Goal: Task Accomplishment & Management: Manage account settings

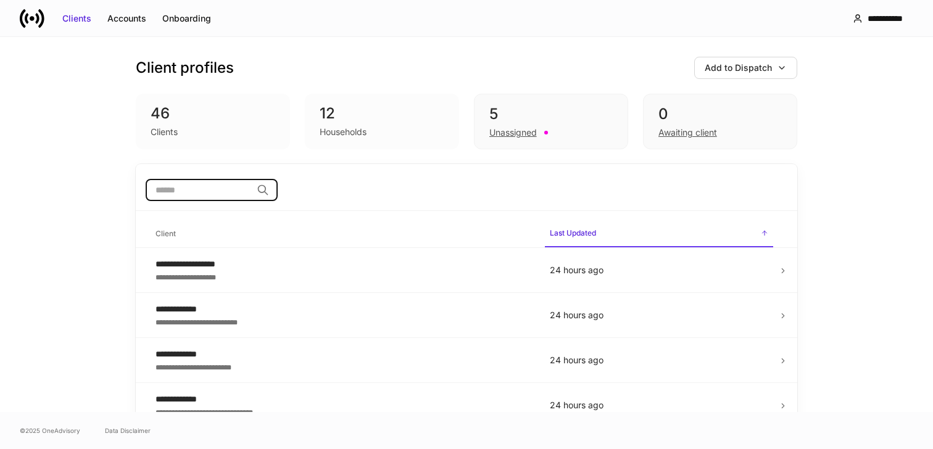
click at [219, 193] on input "search" at bounding box center [199, 190] width 106 height 22
type input "*****"
click at [511, 130] on div "Unassigned" at bounding box center [514, 133] width 48 height 12
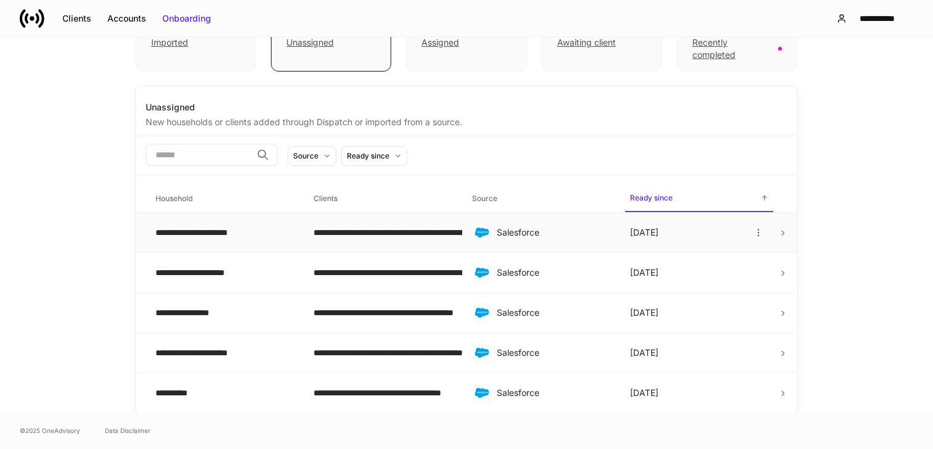
scroll to position [91, 0]
click at [235, 232] on div "**********" at bounding box center [225, 232] width 138 height 12
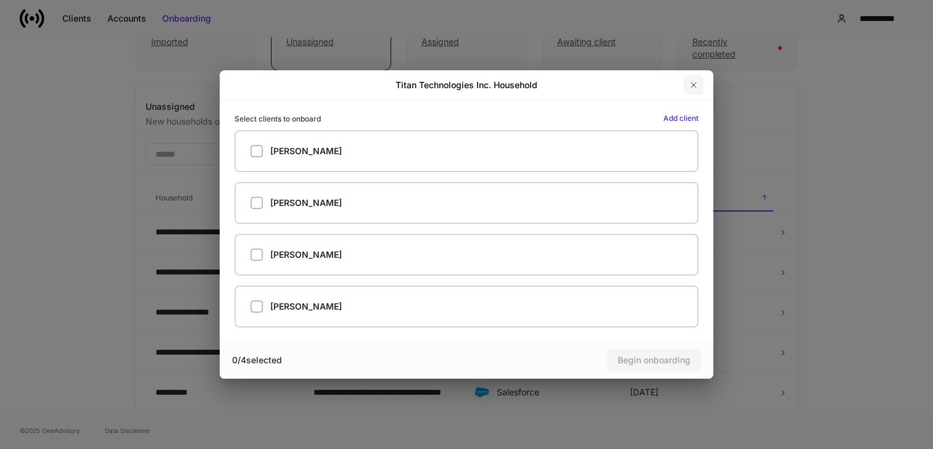
click at [696, 86] on icon "button" at bounding box center [694, 85] width 10 height 10
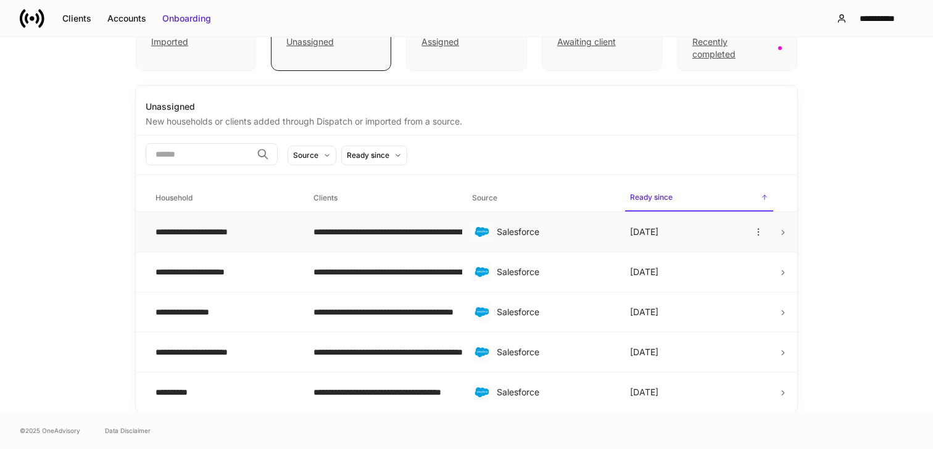
click at [779, 235] on td at bounding box center [788, 232] width 19 height 40
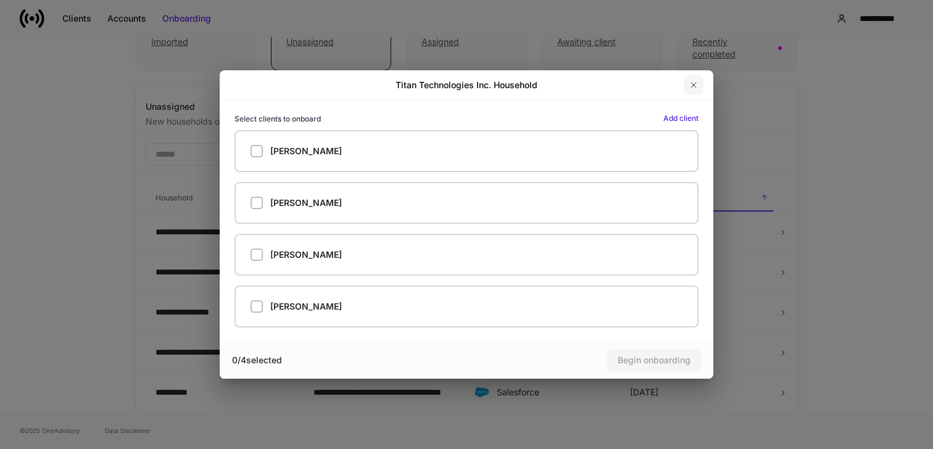
click at [695, 82] on icon "button" at bounding box center [694, 85] width 10 height 10
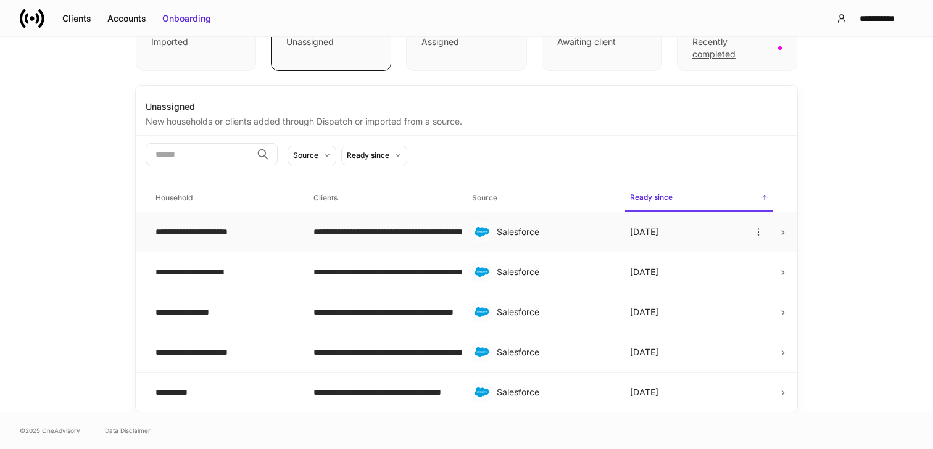
click at [679, 228] on div "[DATE]" at bounding box center [699, 232] width 138 height 20
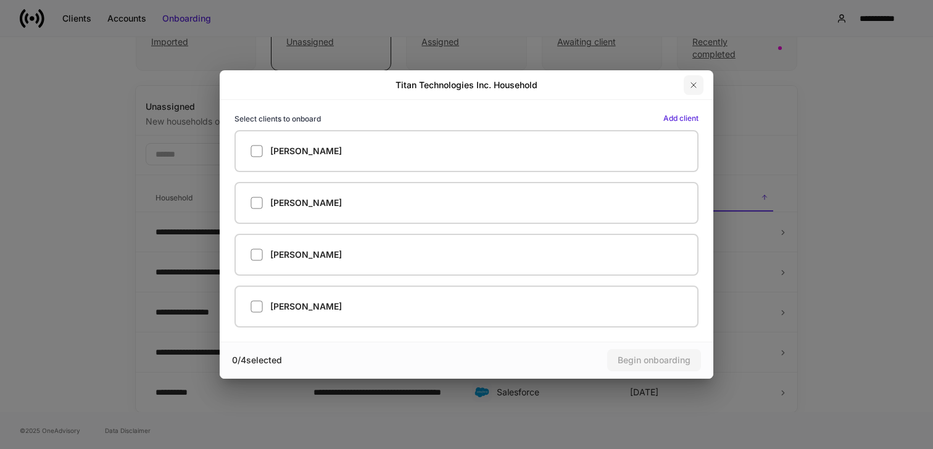
click at [695, 85] on icon "button" at bounding box center [693, 85] width 5 height 5
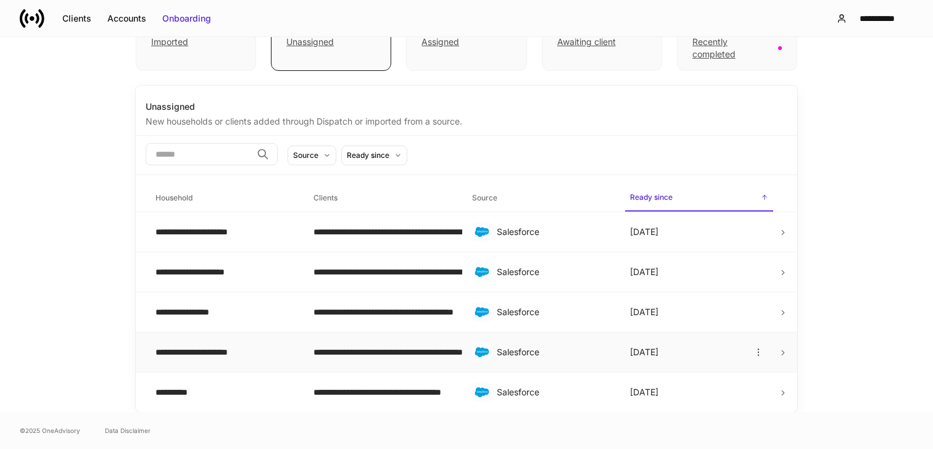
click at [775, 351] on td "[DATE]" at bounding box center [699, 353] width 158 height 40
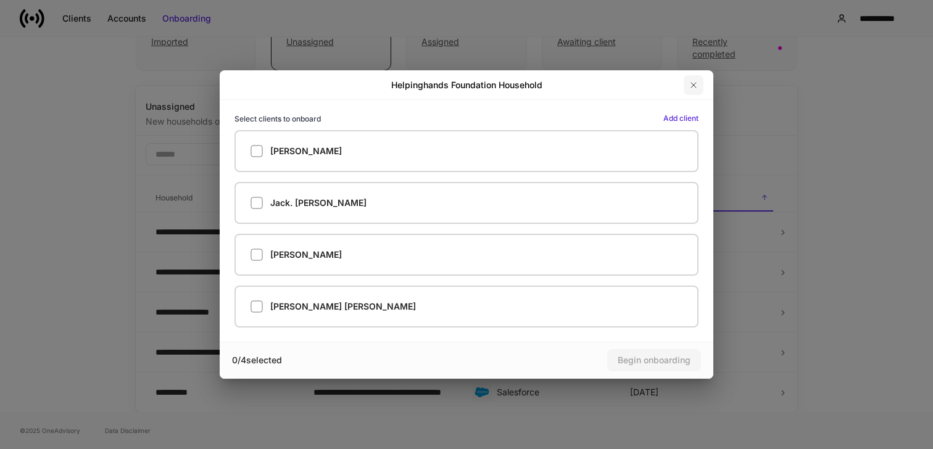
click at [694, 86] on icon "button" at bounding box center [694, 85] width 10 height 10
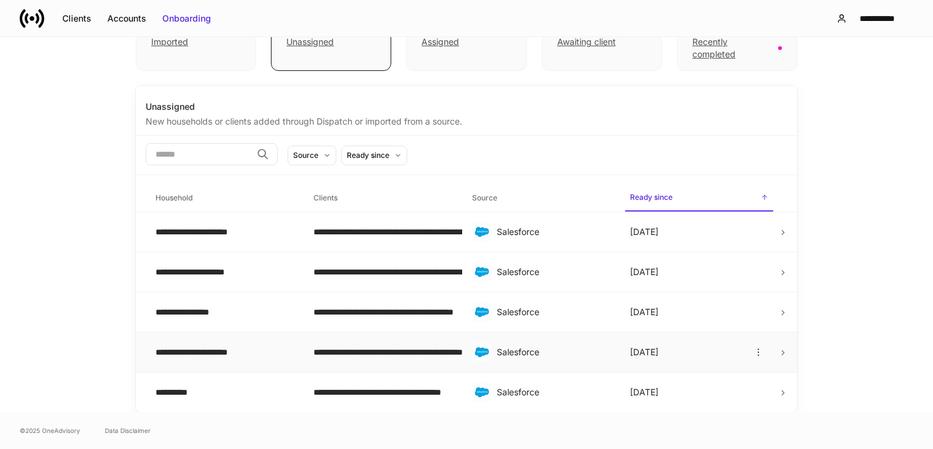
click at [787, 357] on icon at bounding box center [783, 353] width 9 height 9
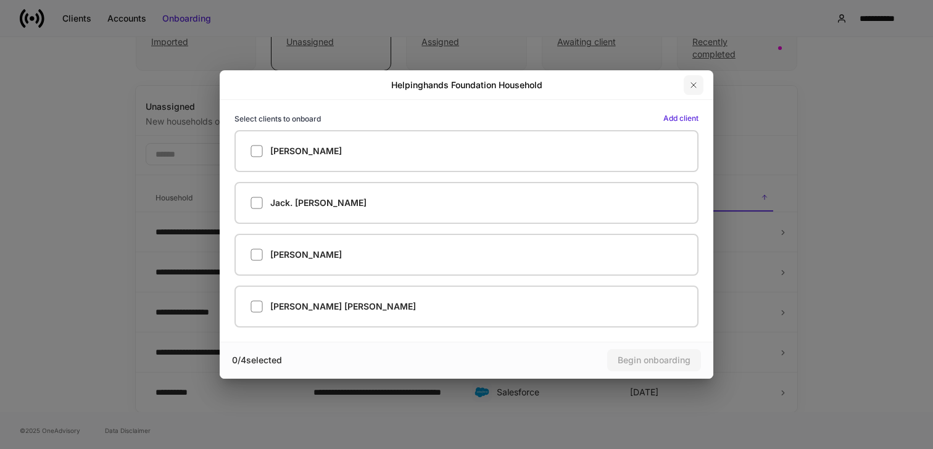
click at [696, 87] on icon "button" at bounding box center [694, 85] width 10 height 10
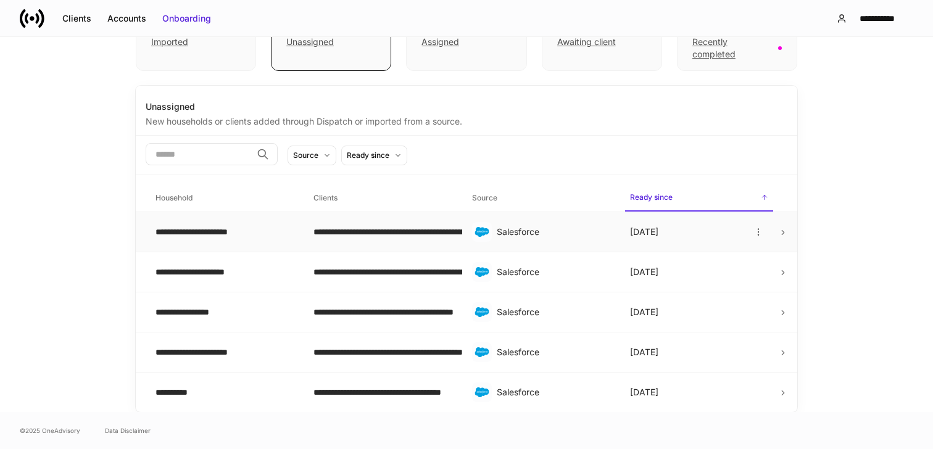
click at [780, 233] on icon at bounding box center [783, 232] width 9 height 9
